Goal: Task Accomplishment & Management: Use online tool/utility

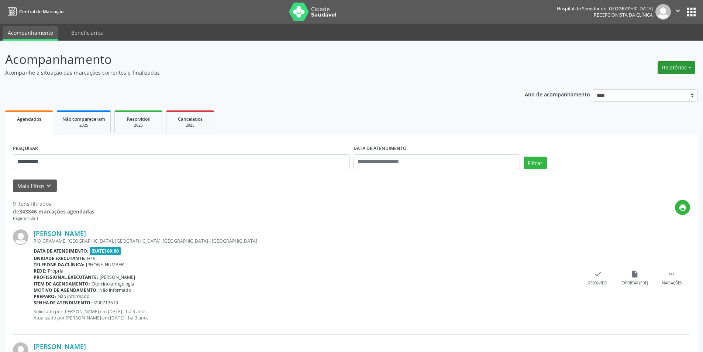
click at [672, 69] on button "Relatórios" at bounding box center [676, 67] width 38 height 13
click at [665, 80] on link "Agendamentos" at bounding box center [655, 83] width 79 height 10
select select "*"
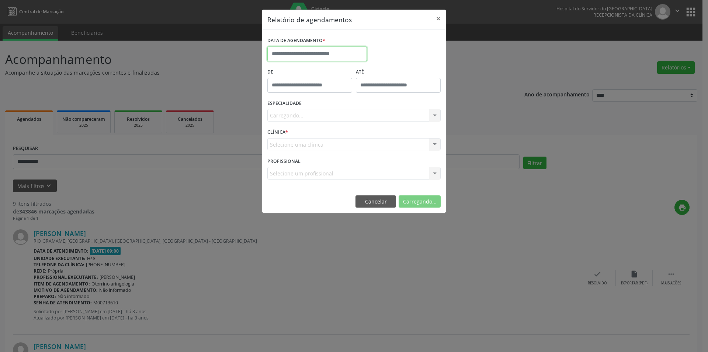
click at [305, 53] on input "text" at bounding box center [317, 53] width 100 height 15
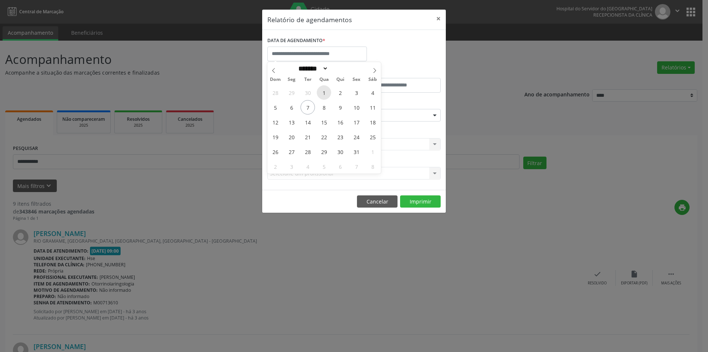
click at [322, 94] on span "1" at bounding box center [324, 92] width 14 height 14
type input "**********"
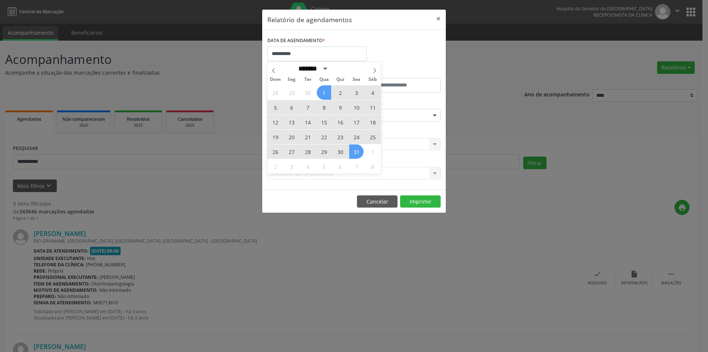
click at [357, 150] on span "31" at bounding box center [356, 151] width 14 height 14
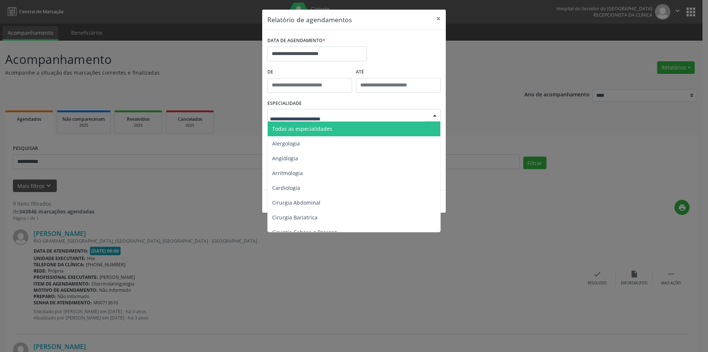
click at [336, 129] on span "Todas as especialidades" at bounding box center [355, 128] width 174 height 15
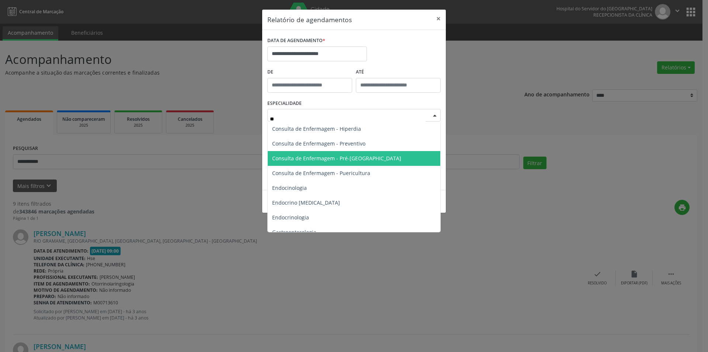
type input "***"
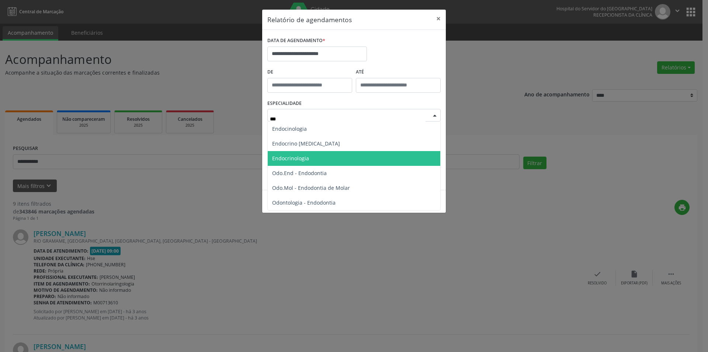
click at [298, 160] on span "Endocrinologia" at bounding box center [290, 158] width 37 height 7
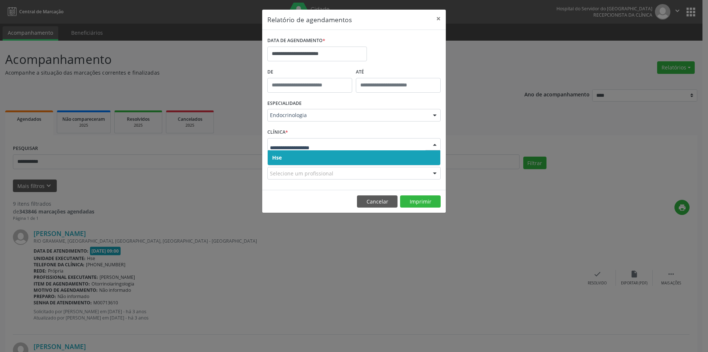
click at [293, 157] on span "Hse" at bounding box center [354, 157] width 173 height 15
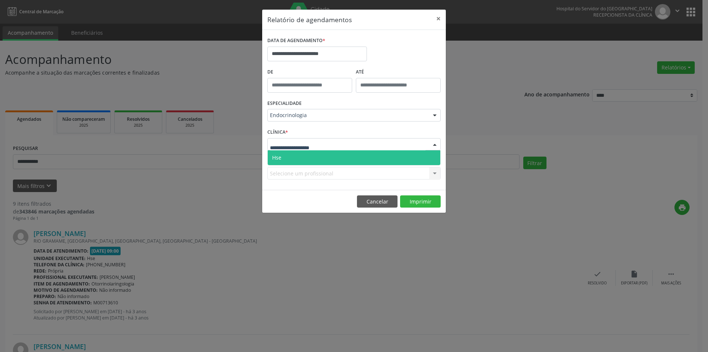
click at [293, 160] on span "Hse" at bounding box center [354, 157] width 173 height 15
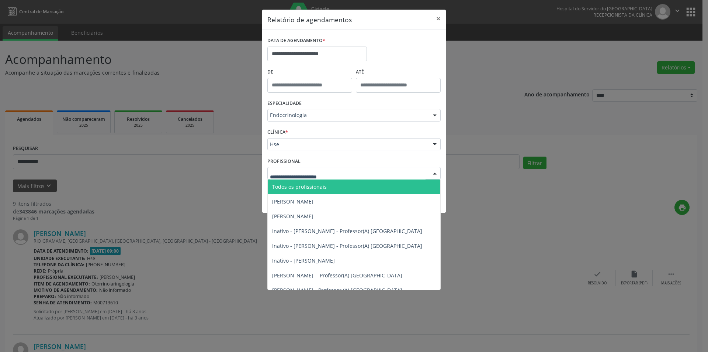
click at [306, 185] on span "Todos os profissionais" at bounding box center [299, 186] width 55 height 7
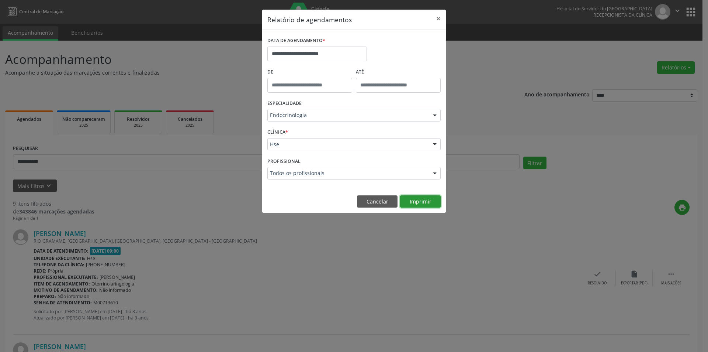
click at [409, 205] on button "Imprimir" at bounding box center [420, 201] width 41 height 13
